Goal: Information Seeking & Learning: Find specific fact

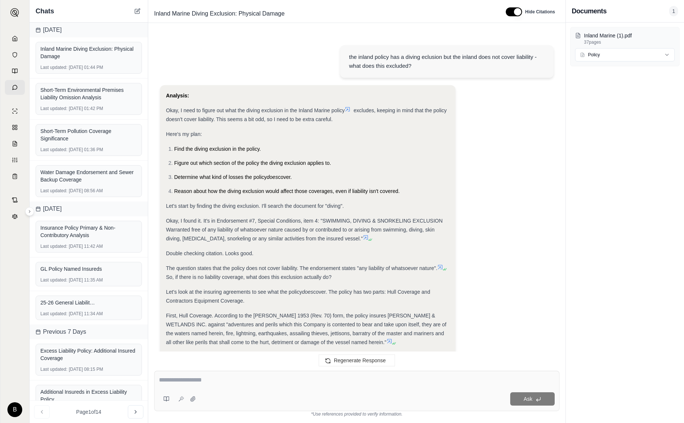
scroll to position [287, 0]
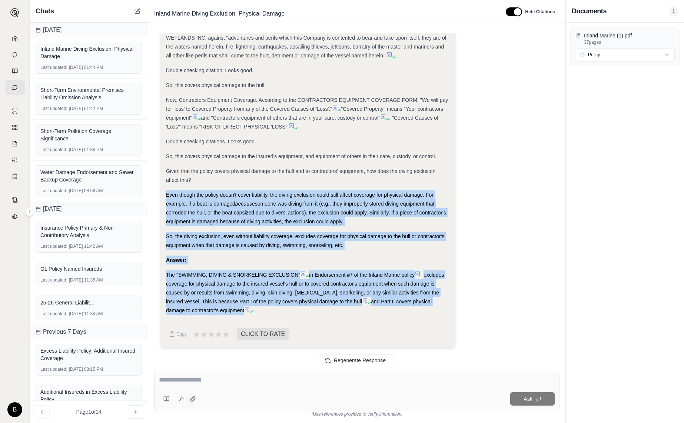
click at [13, 40] on icon at bounding box center [15, 38] width 4 height 5
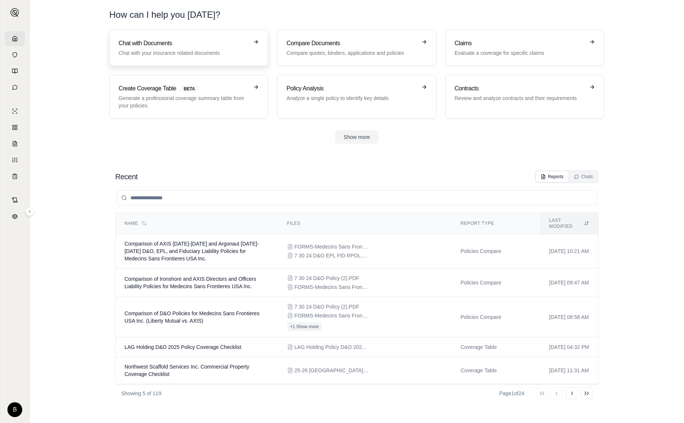
click at [132, 44] on h3 "Chat with Documents" at bounding box center [184, 43] width 130 height 9
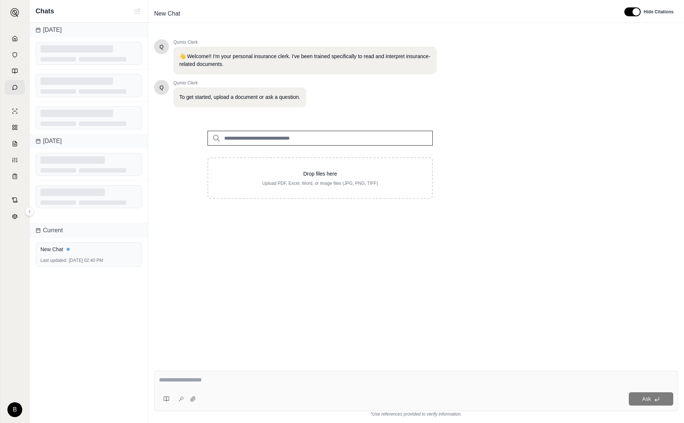
click at [232, 138] on input "search" at bounding box center [320, 138] width 225 height 15
type input "*"
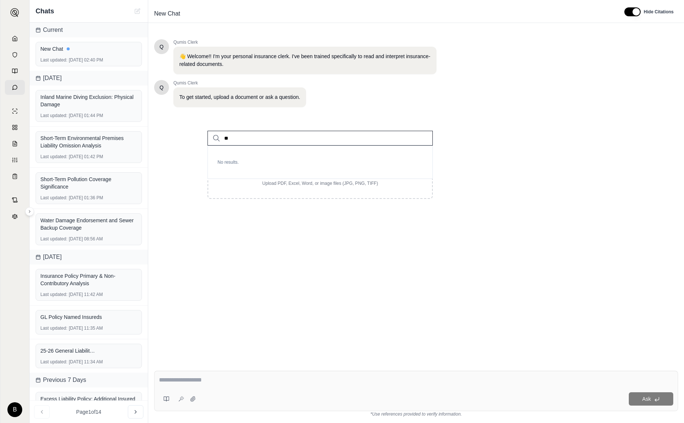
type input "*"
type input "****"
click at [244, 154] on p "COSI POL.pdf #2" at bounding box center [252, 153] width 46 height 9
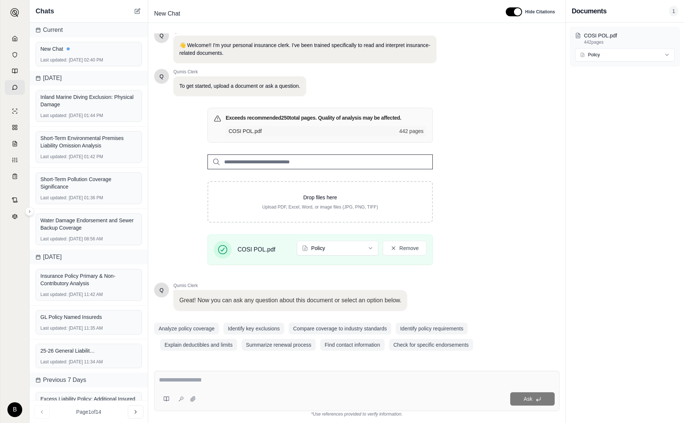
scroll to position [11, 0]
click at [226, 384] on textarea at bounding box center [357, 380] width 396 height 9
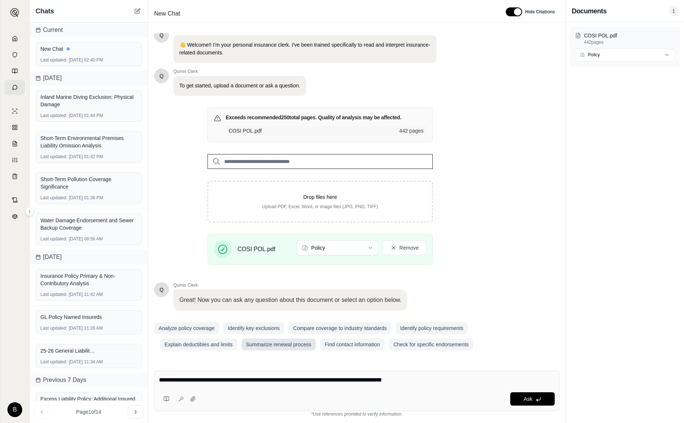
type textarea "**********"
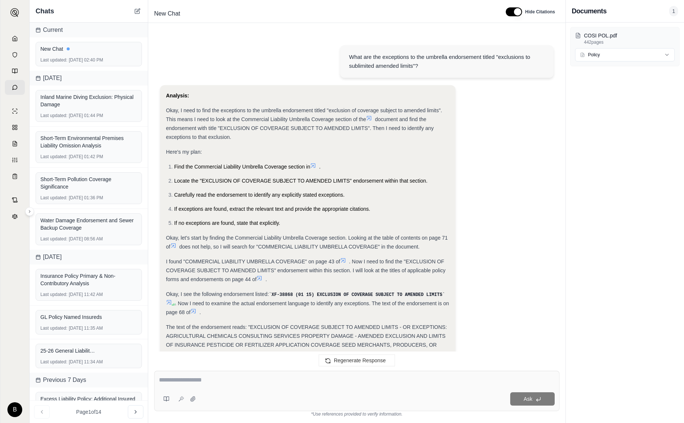
scroll to position [166, 0]
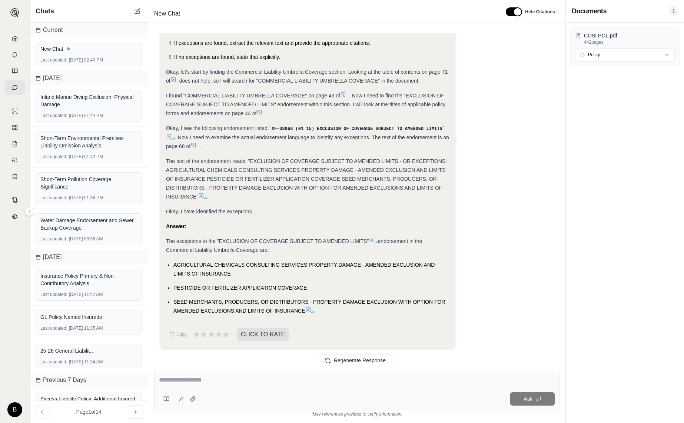
click at [374, 239] on icon at bounding box center [372, 240] width 6 height 6
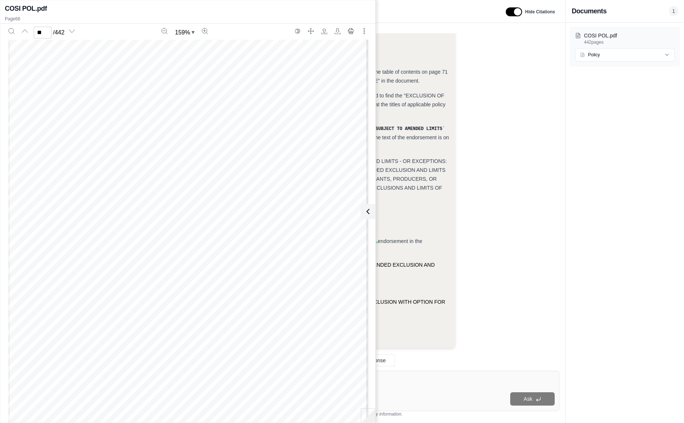
scroll to position [31234, 0]
drag, startPoint x: 32, startPoint y: 126, endPoint x: 107, endPoint y: 155, distance: 79.9
click at [106, 155] on div "Policy Number: PAC 2607007 05 Account Number: 0002607007 DECLARATIONS: COMMERCI…" at bounding box center [188, 251] width 360 height 466
click at [214, 146] on div "Policy Number: PAC 2607007 05 Account Number: 0002607007 DECLARATIONS: COMMERCI…" at bounding box center [188, 251] width 360 height 466
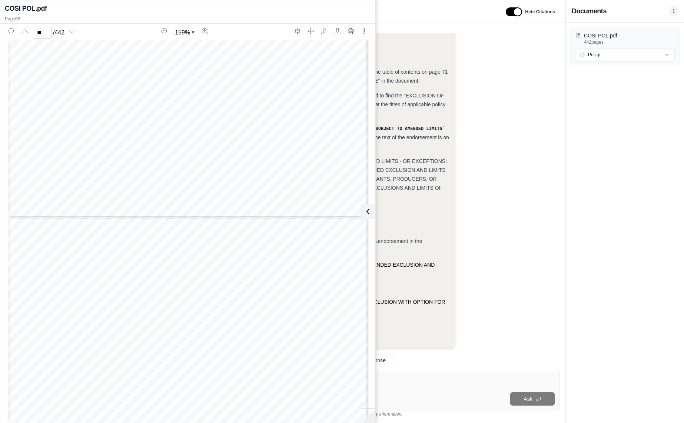
type input "**"
click at [494, 243] on div "Analysis: Okay, I need to find the exceptions to the umbrella endorsement title…" at bounding box center [357, 136] width 394 height 435
click at [368, 209] on icon at bounding box center [368, 211] width 9 height 9
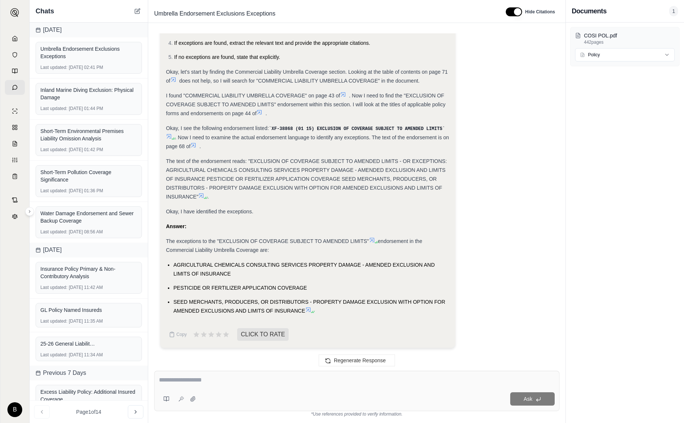
click at [287, 381] on textarea at bounding box center [357, 380] width 396 height 9
type textarea "**********"
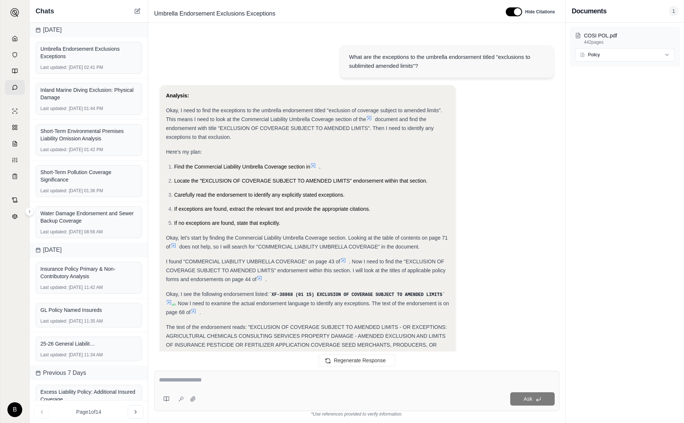
scroll to position [605, 0]
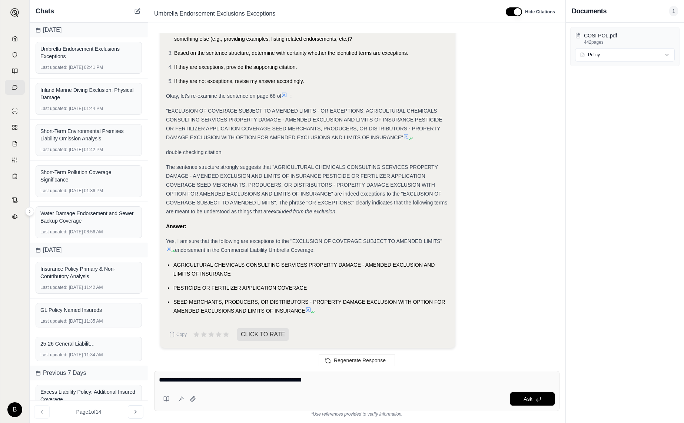
type textarea "**********"
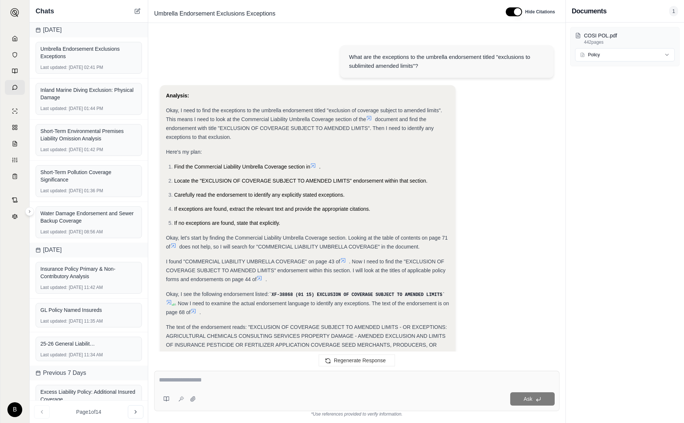
scroll to position [1223, 0]
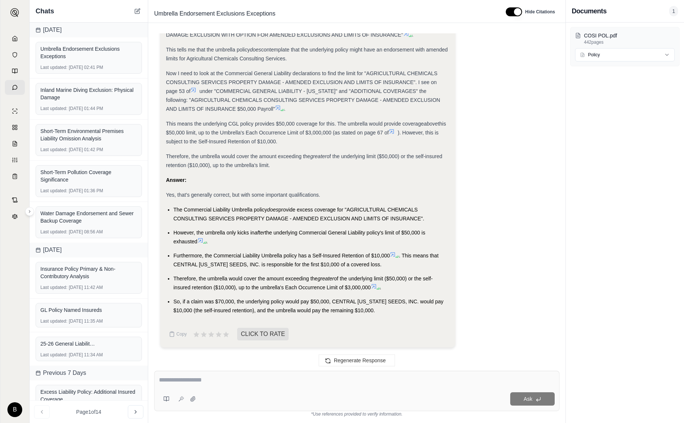
click at [195, 89] on icon at bounding box center [193, 90] width 4 height 4
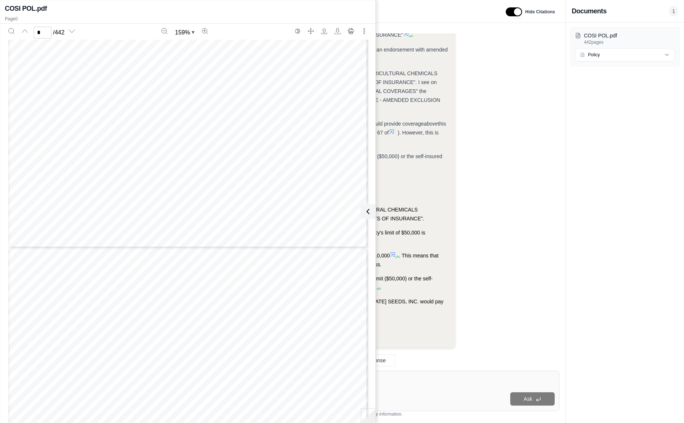
type input "*"
click at [369, 212] on icon at bounding box center [366, 211] width 9 height 9
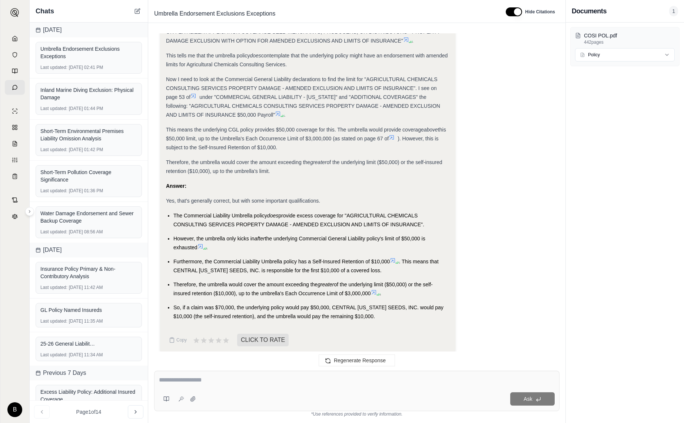
scroll to position [1223, 0]
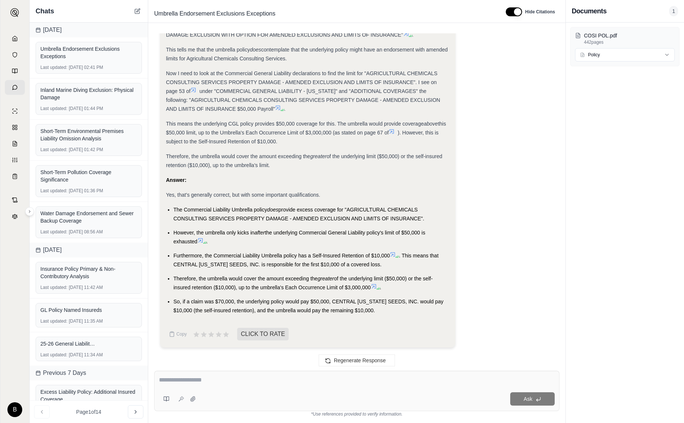
click at [201, 243] on icon at bounding box center [201, 241] width 6 height 6
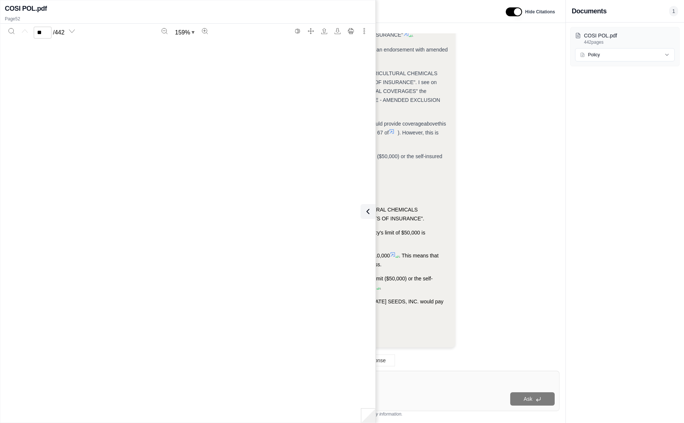
scroll to position [23758, 0]
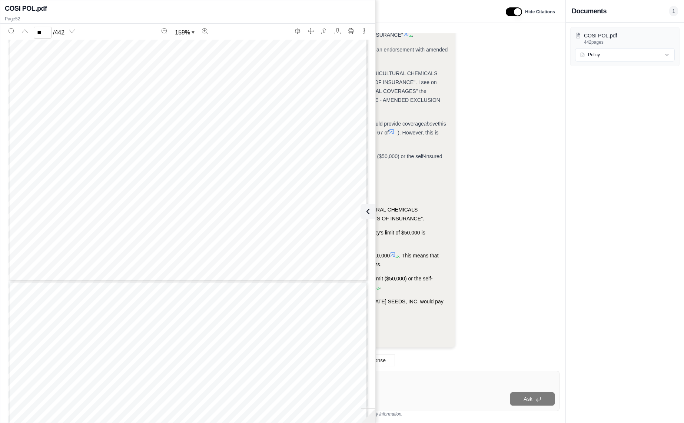
type input "**"
click at [369, 213] on icon at bounding box center [368, 211] width 9 height 9
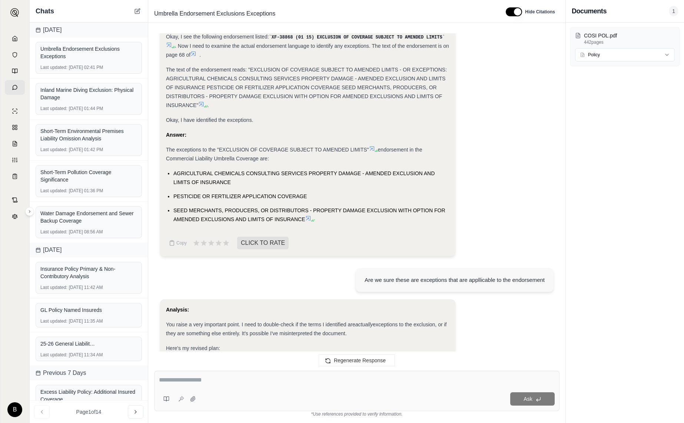
scroll to position [0, 0]
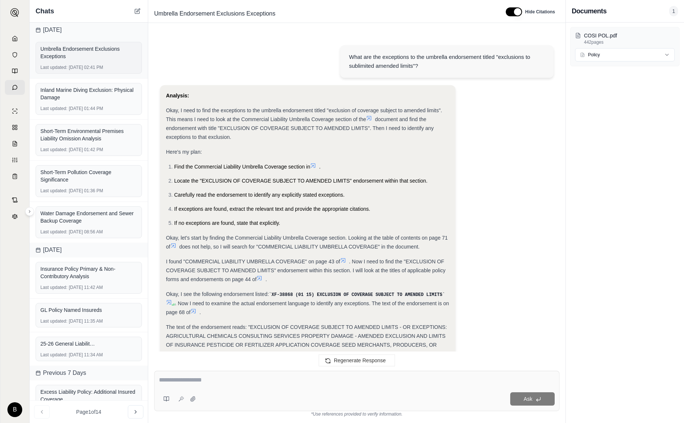
click at [99, 57] on div "Umbrella Endorsement Exclusions Exceptions" at bounding box center [88, 52] width 97 height 15
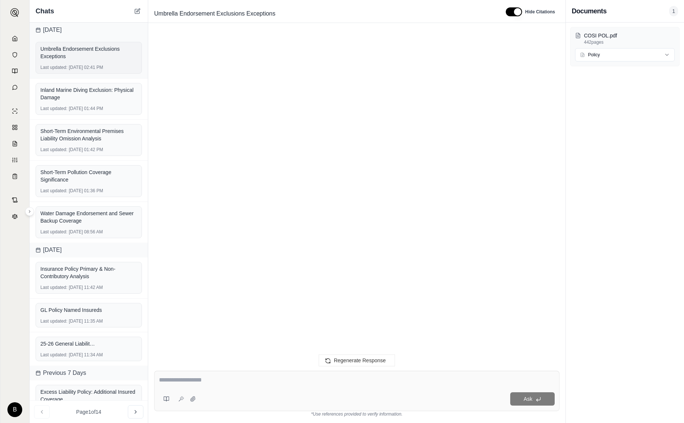
scroll to position [1223, 0]
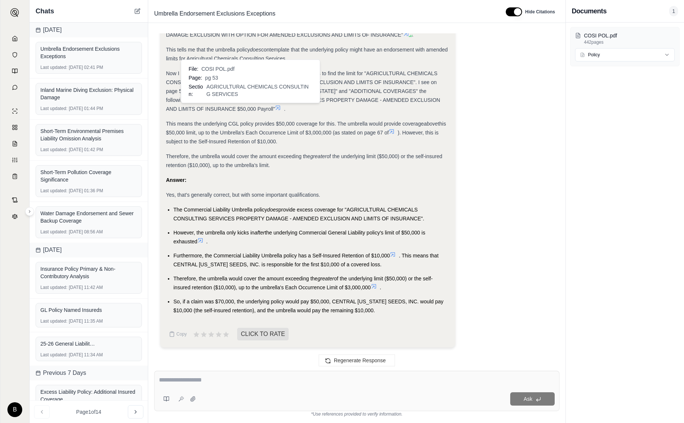
click at [276, 108] on icon at bounding box center [278, 108] width 4 height 4
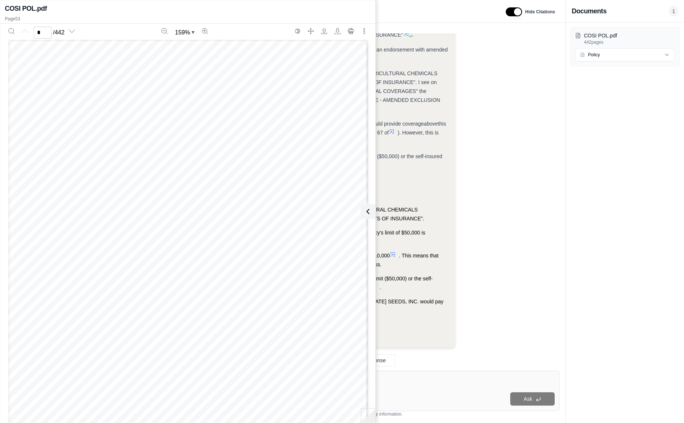
scroll to position [24224, 0]
drag, startPoint x: 43, startPoint y: 31, endPoint x: 37, endPoint y: 31, distance: 5.6
click at [37, 31] on input "**" at bounding box center [43, 33] width 18 height 12
type input "*"
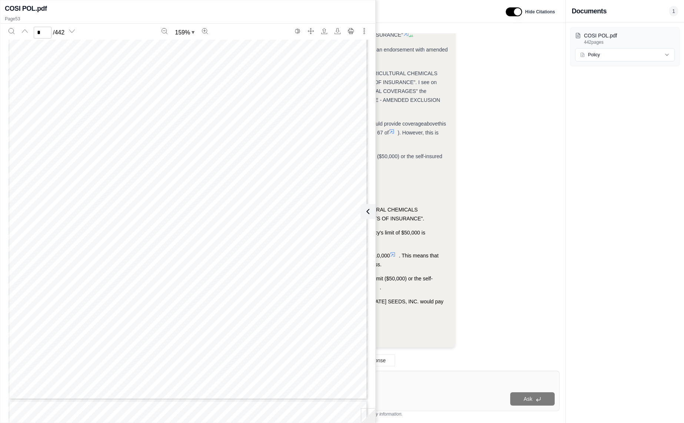
scroll to position [1982, 0]
click at [368, 212] on icon at bounding box center [366, 211] width 9 height 9
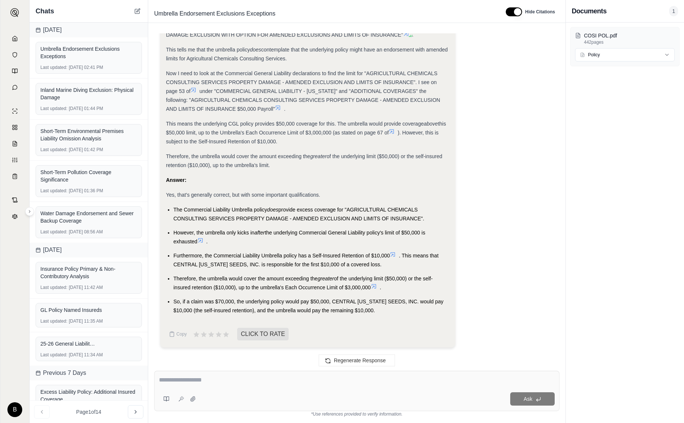
click at [375, 288] on icon at bounding box center [374, 287] width 6 height 6
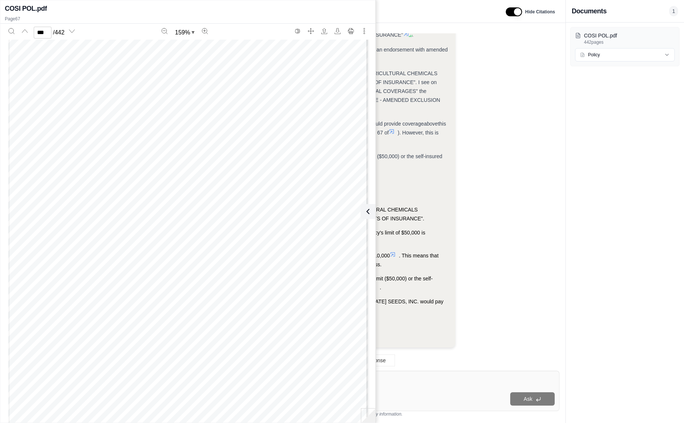
scroll to position [76464, 0]
type input "***"
click at [409, 380] on textarea at bounding box center [357, 380] width 396 height 9
click at [370, 211] on icon at bounding box center [366, 211] width 9 height 9
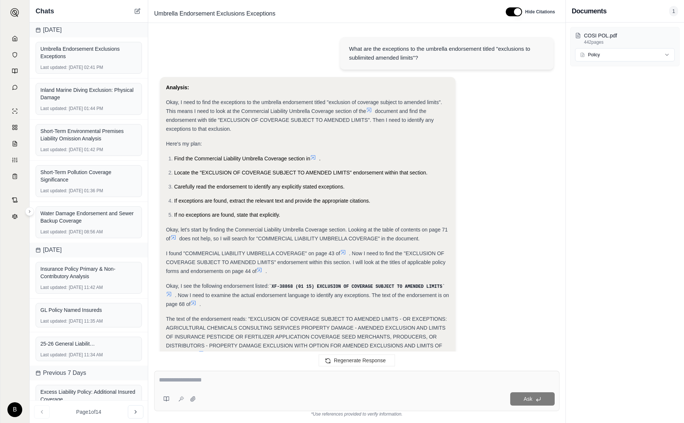
scroll to position [0, 0]
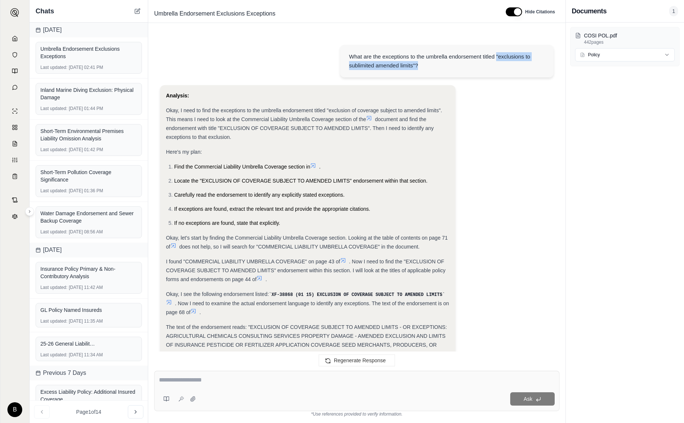
drag, startPoint x: 497, startPoint y: 56, endPoint x: 498, endPoint y: 64, distance: 8.6
click at [498, 64] on div "What are the exceptions to the umbrella endorsement titled "exclusions to subli…" at bounding box center [447, 61] width 196 height 18
copy div ""exclusions to sublimited amended limits"?"
click at [193, 386] on div at bounding box center [357, 381] width 396 height 11
click at [208, 383] on textarea at bounding box center [357, 380] width 396 height 9
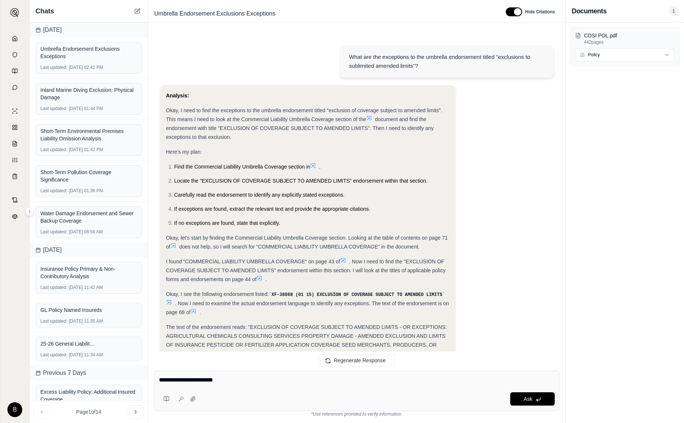
type textarea "**********"
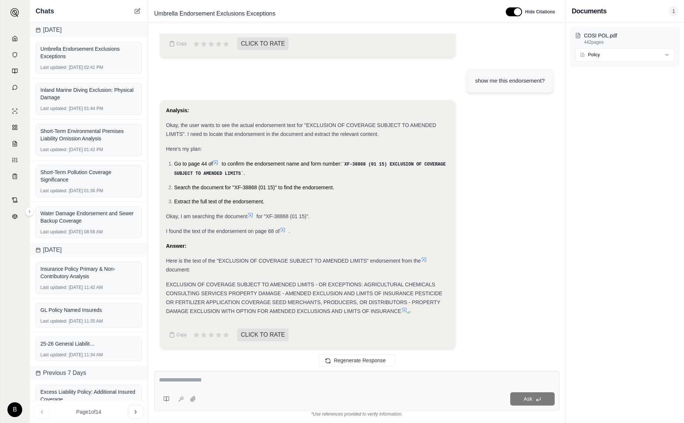
click at [427, 260] on icon at bounding box center [424, 260] width 6 height 6
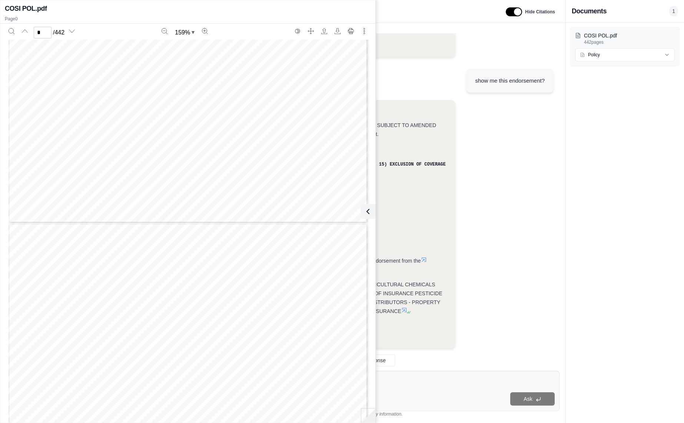
type input "*"
click at [368, 208] on icon at bounding box center [366, 211] width 9 height 9
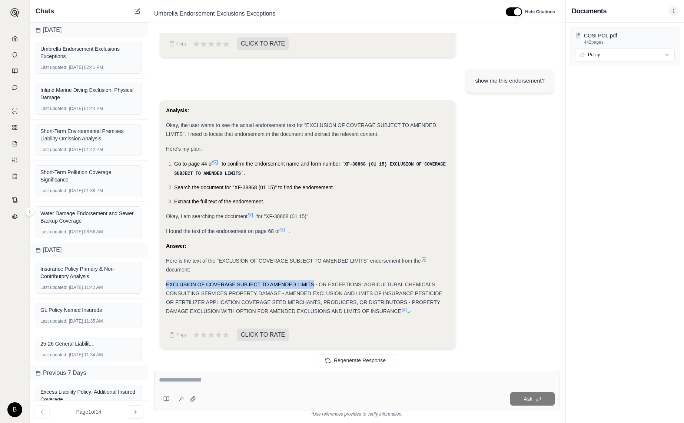
drag, startPoint x: 314, startPoint y: 285, endPoint x: 166, endPoint y: 283, distance: 147.6
click at [166, 283] on span "EXCLUSION OF COVERAGE SUBJECT TO AMENDED LIMITS - OR EXCEPTIONS: AGRICULTURAL C…" at bounding box center [304, 298] width 277 height 33
copy span "EXCLUSION OF COVERAGE SUBJECT TO AMENDED LIMITS"
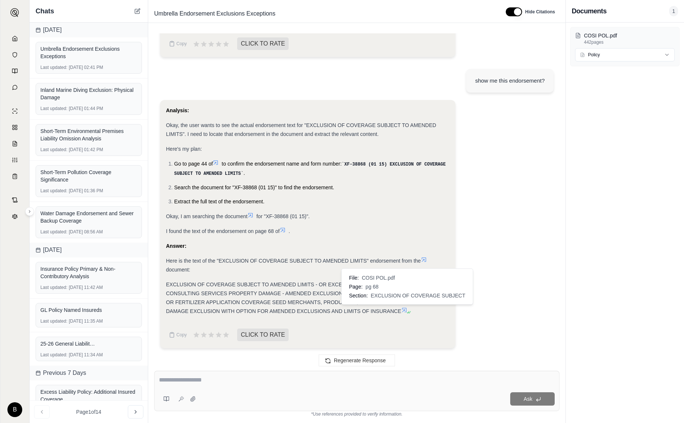
click at [406, 308] on icon at bounding box center [404, 310] width 6 height 6
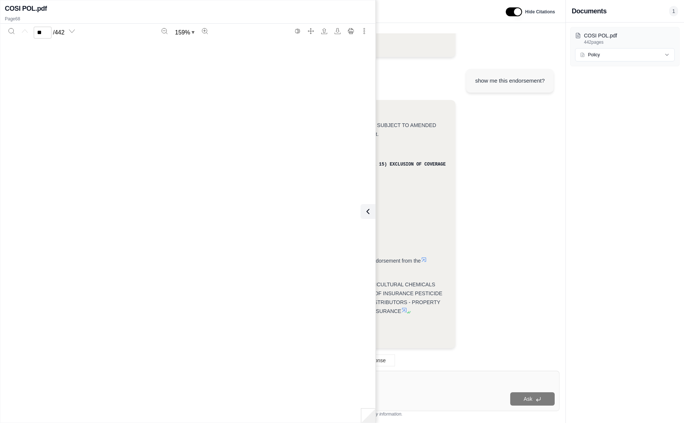
type input "**"
click at [9, 31] on icon "Search" at bounding box center [12, 31] width 6 height 6
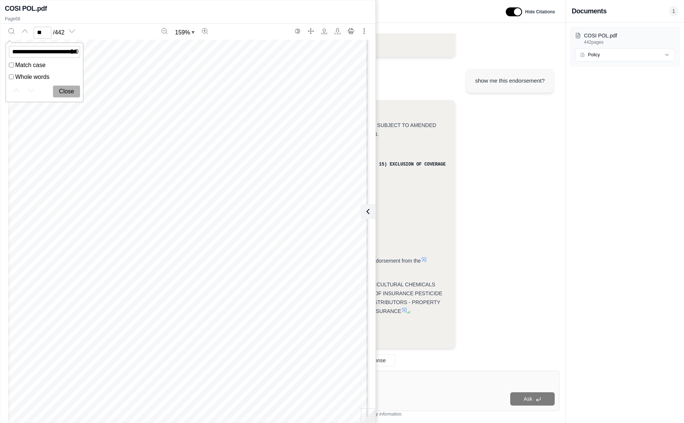
scroll to position [0, 105]
type input "**********"
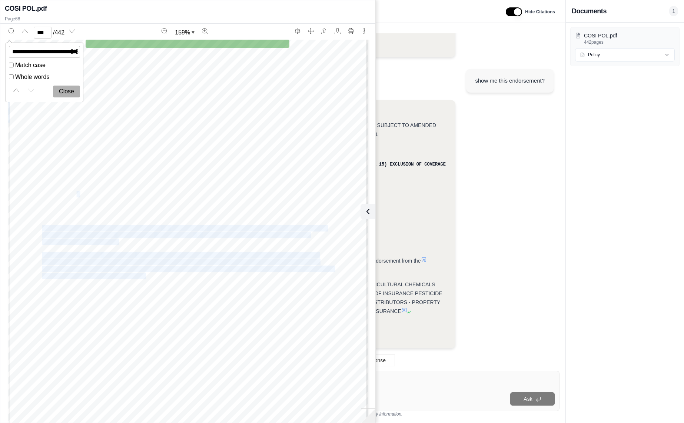
drag, startPoint x: 76, startPoint y: 195, endPoint x: 44, endPoint y: 194, distance: 32.3
click at [44, 194] on div "XF - 388 68 ( 0 1 15 ) Includes copyrighted material of Insurance Services Offi…" at bounding box center [188, 219] width 360 height 466
click at [25, 32] on icon "Previous page" at bounding box center [25, 31] width 6 height 6
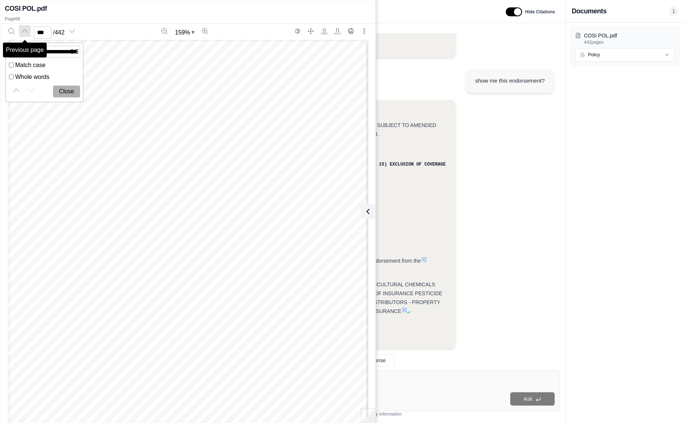
click at [25, 32] on icon "Previous page" at bounding box center [25, 31] width 6 height 6
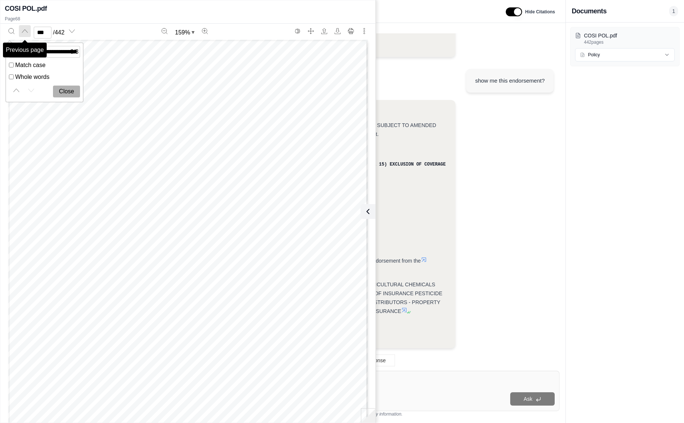
click at [25, 32] on icon "Previous page" at bounding box center [25, 31] width 6 height 6
type input "***"
click at [56, 52] on input "**********" at bounding box center [44, 52] width 71 height 12
click at [57, 51] on input "**********" at bounding box center [44, 52] width 71 height 12
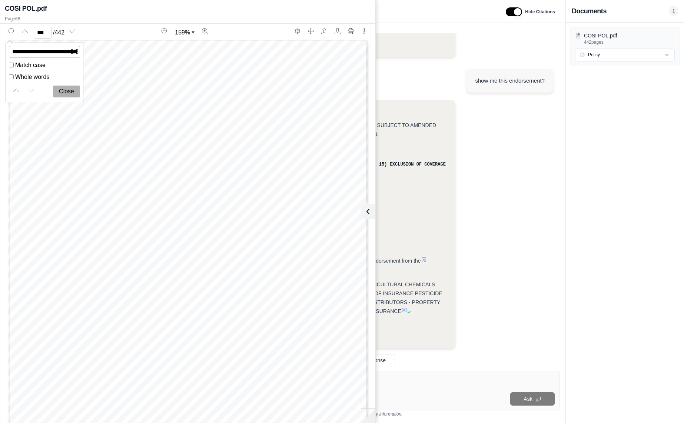
click at [57, 51] on input "**********" at bounding box center [44, 52] width 71 height 12
click at [64, 89] on button "Close" at bounding box center [66, 92] width 27 height 12
click at [405, 188] on li "Search the document for "XF-38868 (01 15)" to find the endorsement." at bounding box center [311, 187] width 275 height 9
click at [368, 208] on icon at bounding box center [366, 211] width 9 height 9
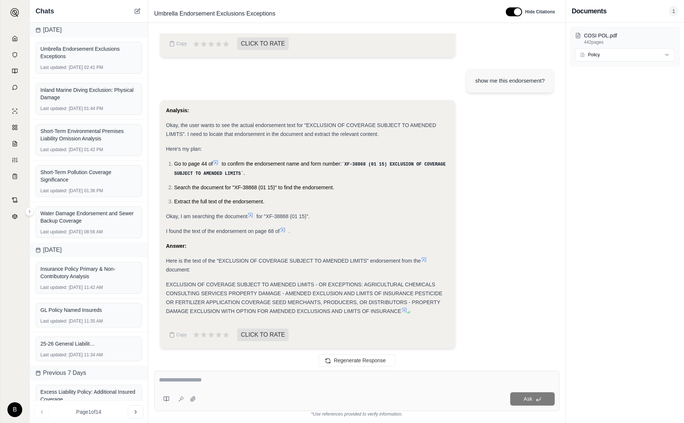
click at [405, 309] on icon at bounding box center [404, 310] width 6 height 6
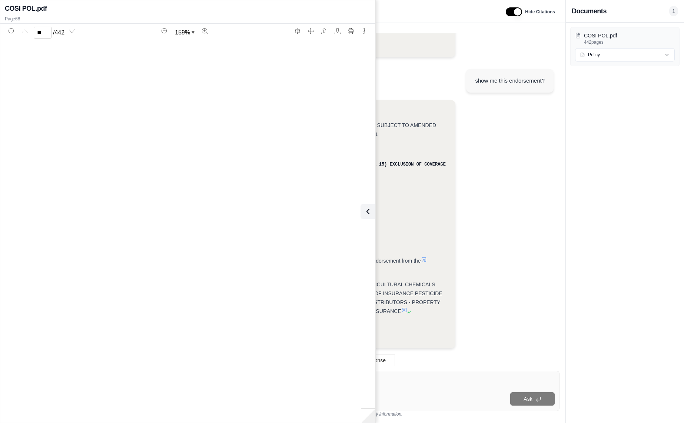
type input "**"
drag, startPoint x: 105, startPoint y: 247, endPoint x: 76, endPoint y: 238, distance: 29.7
click at [76, 238] on div "Policy Number: PAC 2607007 05 Account Number: 0002607007 DECLARATIONS: COMMERCI…" at bounding box center [188, 273] width 360 height 466
click at [9, 30] on icon "Search" at bounding box center [12, 31] width 6 height 6
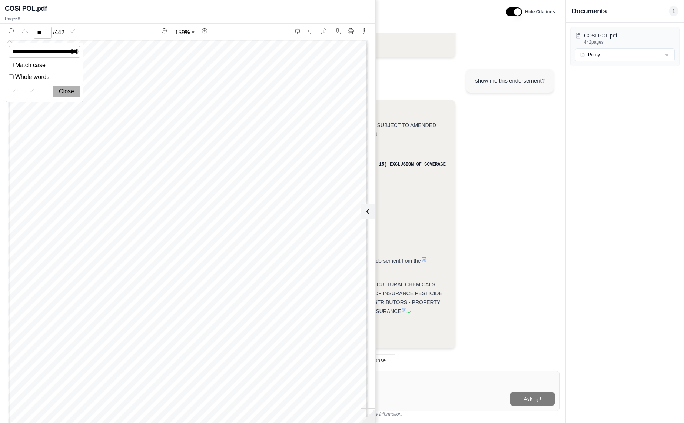
scroll to position [0, 105]
type input "**********"
click at [28, 88] on icon "Next match" at bounding box center [31, 90] width 6 height 6
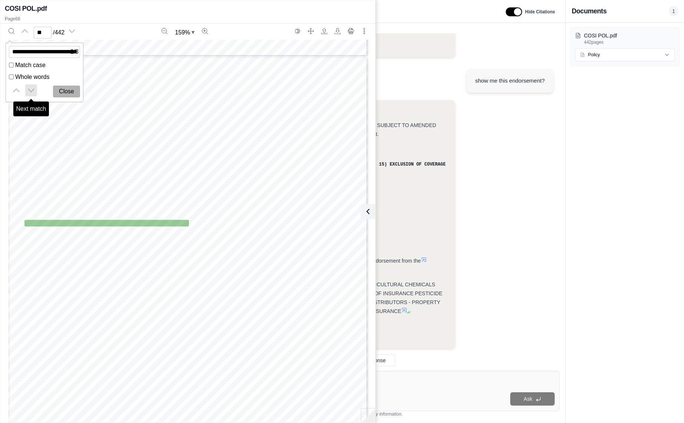
click at [32, 88] on icon "Next match" at bounding box center [31, 90] width 6 height 6
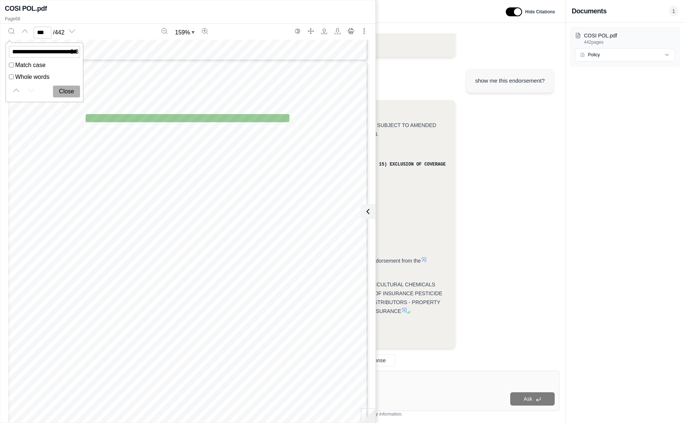
scroll to position [197496, 0]
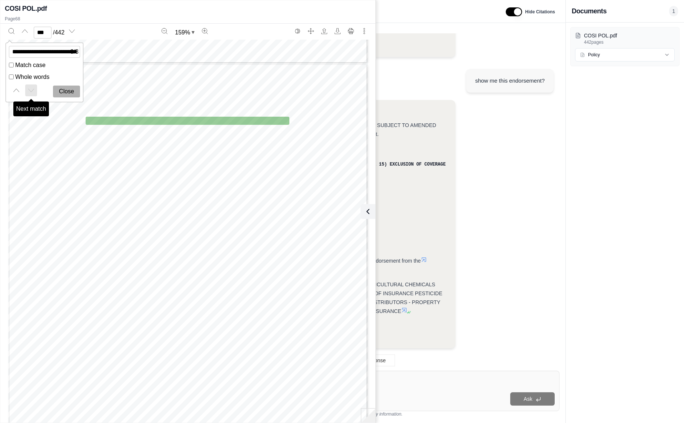
click at [32, 91] on icon "Next match" at bounding box center [31, 90] width 6 height 6
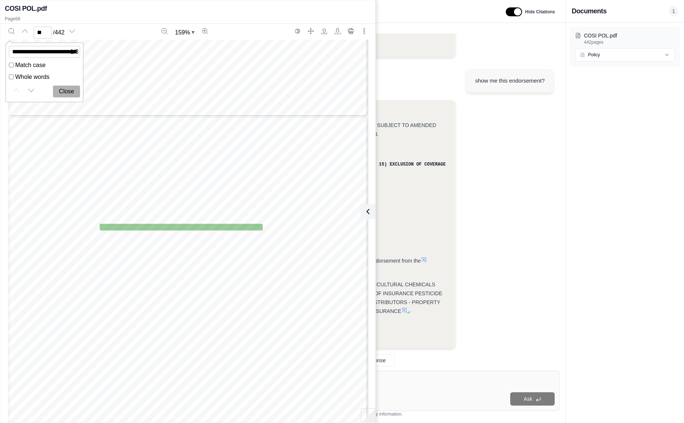
scroll to position [19956, 0]
click at [29, 89] on icon "Next match" at bounding box center [31, 90] width 6 height 6
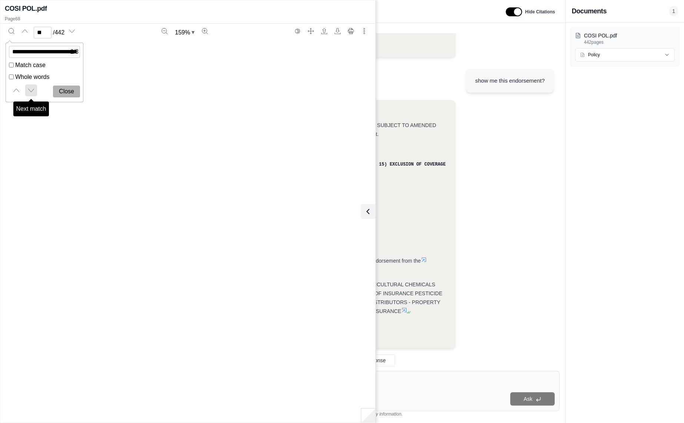
type input "**"
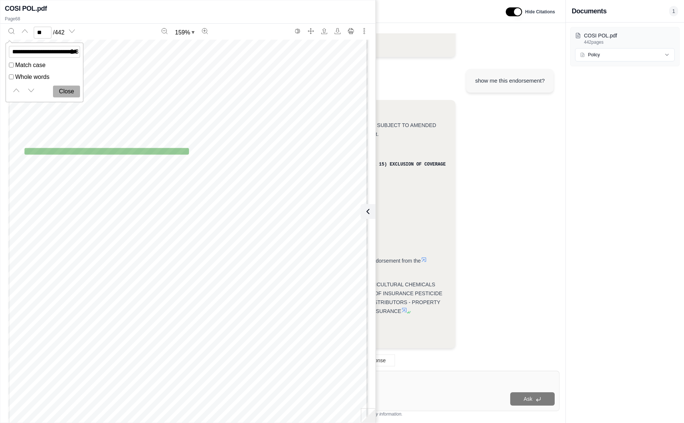
scroll to position [31256, 0]
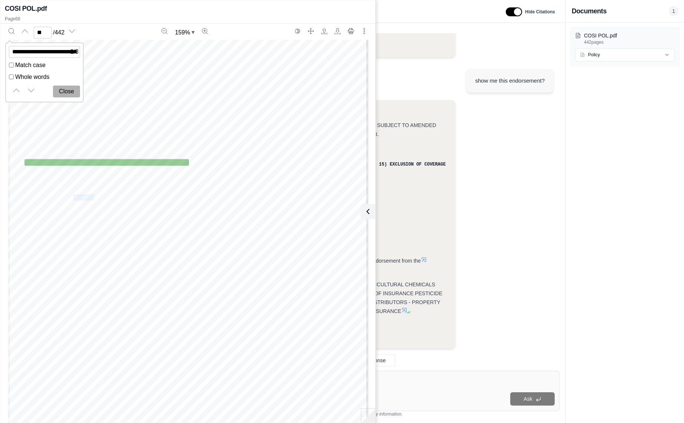
drag, startPoint x: 75, startPoint y: 197, endPoint x: 95, endPoint y: 199, distance: 19.8
click at [95, 199] on span "PESTICIDE OR FERTILIZER APPLICATION" at bounding box center [129, 198] width 113 height 6
click at [205, 202] on div "Policy Number: PAC 2607007 05 Account Number: 0002607007 DECLARATIONS: COMMERCI…" at bounding box center [188, 229] width 360 height 466
click at [215, 197] on div "Policy Number: PAC 2607007 05 Account Number: 0002607007 DECLARATIONS: COMMERCI…" at bounding box center [188, 229] width 360 height 466
click at [211, 159] on div "Policy Number: PAC 2607007 05 Account Number: 0002607007 DECLARATIONS: COMMERCI…" at bounding box center [188, 229] width 360 height 466
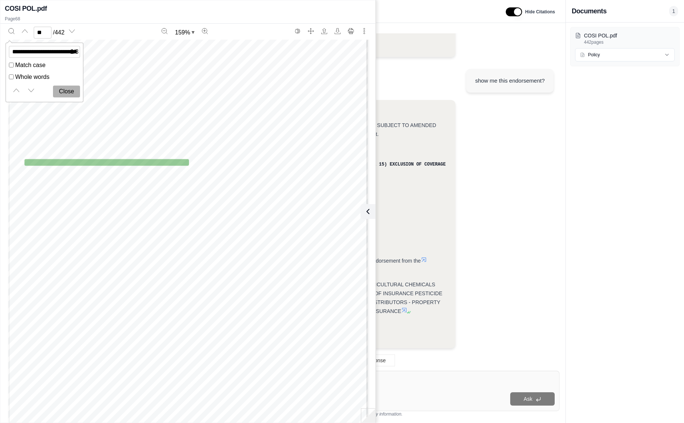
scroll to position [31256, 0]
click at [50, 168] on span "EXCEPTIONS: AGRICULTURAL CHEMICALS CONSULTING" at bounding box center [112, 169] width 157 height 6
drag, startPoint x: 183, startPoint y: 182, endPoint x: 76, endPoint y: 167, distance: 108.6
click at [76, 167] on div "Policy Number: PAC 2607007 05 Account Number: 0002607007 DECLARATIONS: COMMERCI…" at bounding box center [188, 228] width 360 height 466
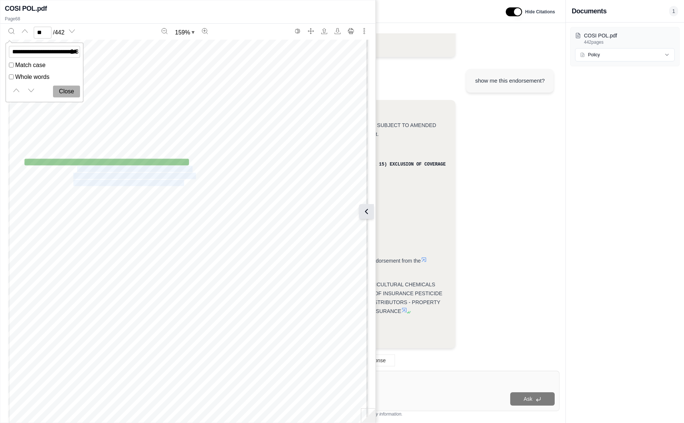
click at [368, 213] on icon at bounding box center [366, 211] width 9 height 9
